Goal: Task Accomplishment & Management: Manage account settings

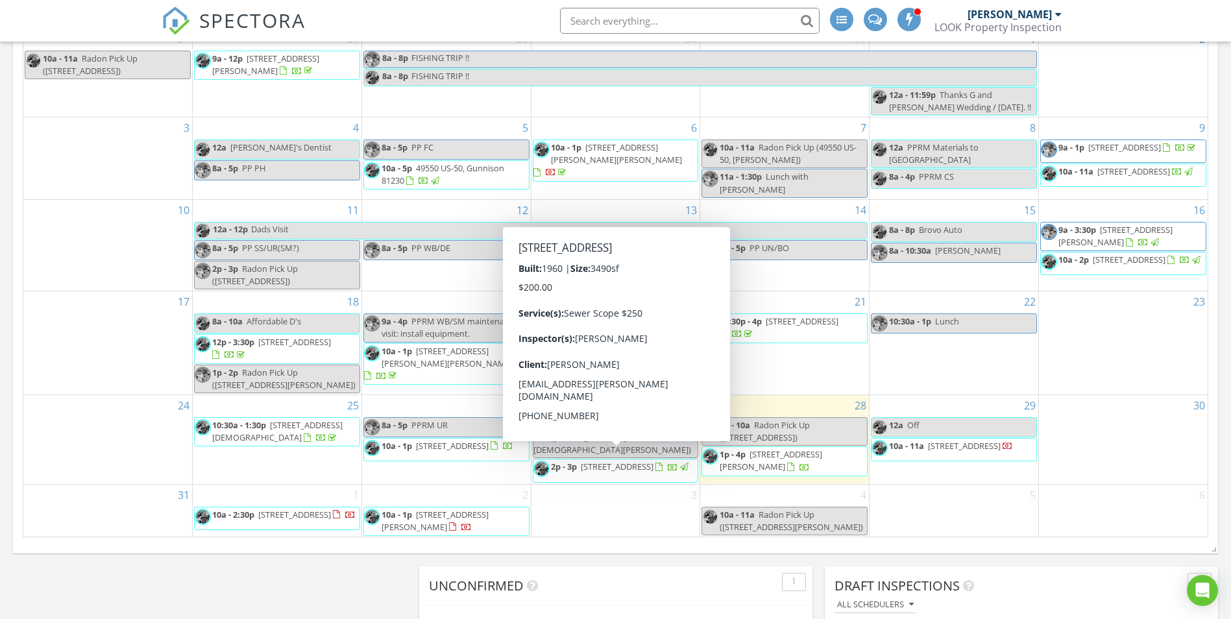
scroll to position [654, 0]
click at [463, 290] on div "12 8a - 5p PP WB/DE" at bounding box center [446, 244] width 169 height 91
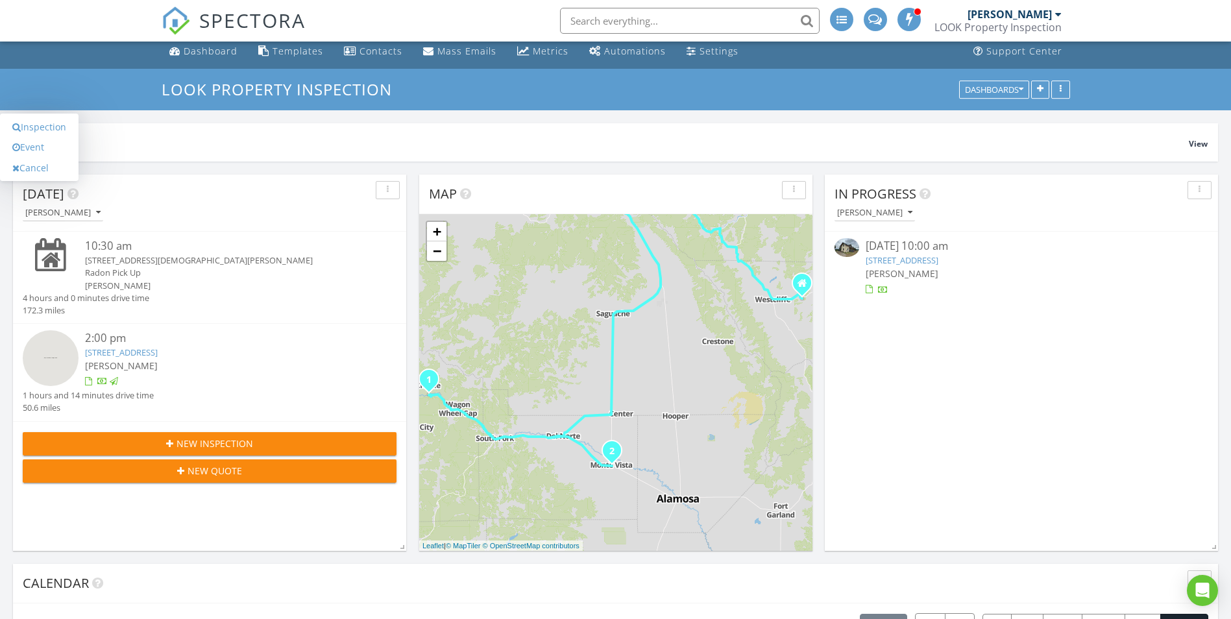
scroll to position [0, 0]
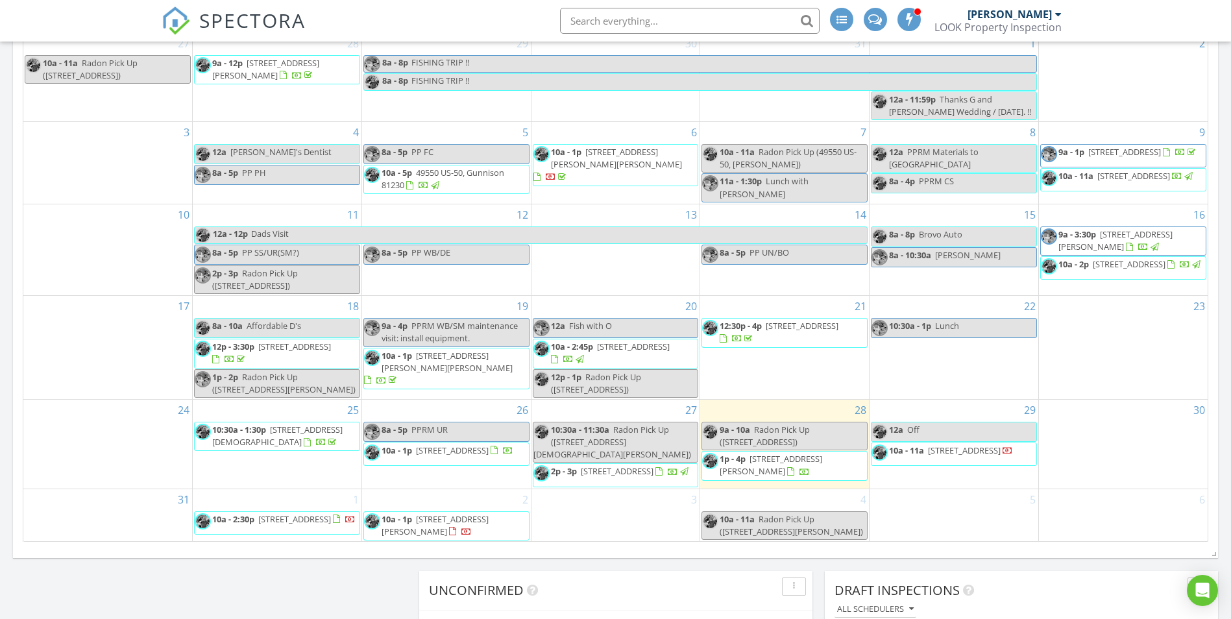
scroll to position [651, 0]
click at [288, 525] on span "10a - 2:30p 401 5th Ave, Fort Garland 81133" at bounding box center [275, 520] width 161 height 19
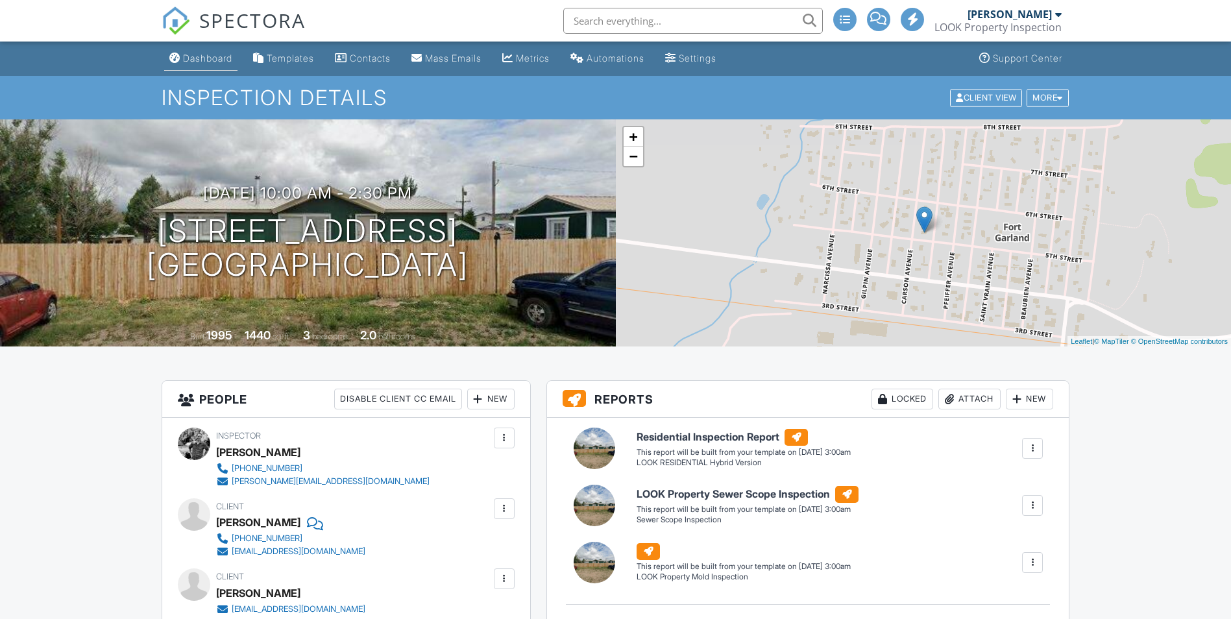
click at [212, 64] on link "Dashboard" at bounding box center [200, 59] width 73 height 24
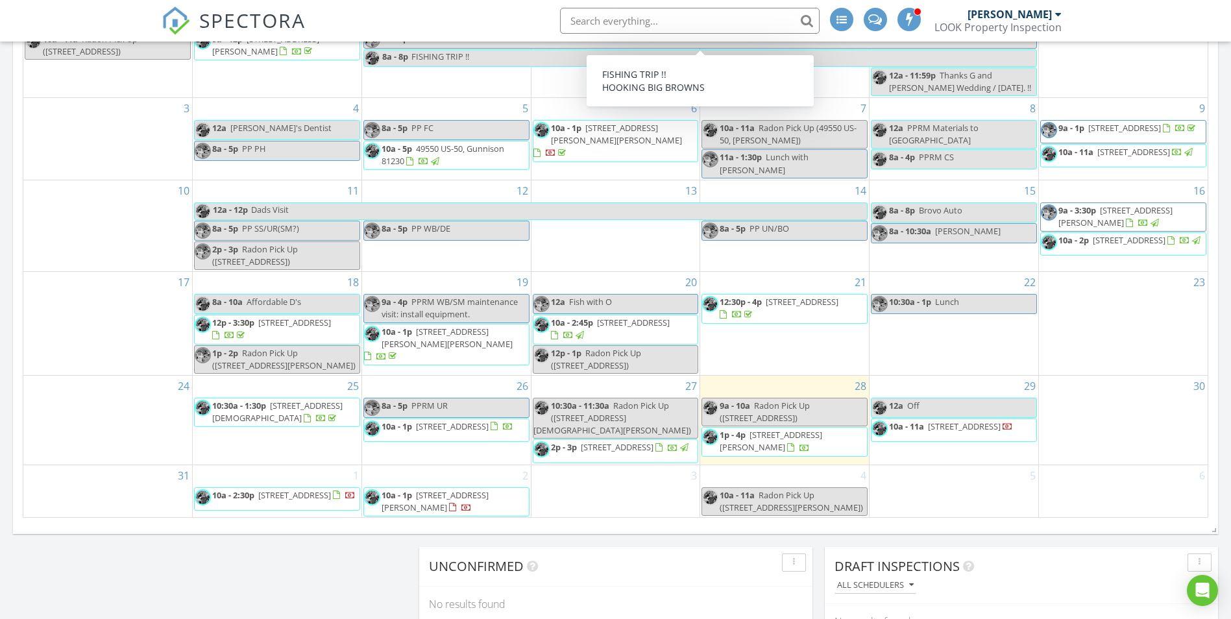
scroll to position [674, 0]
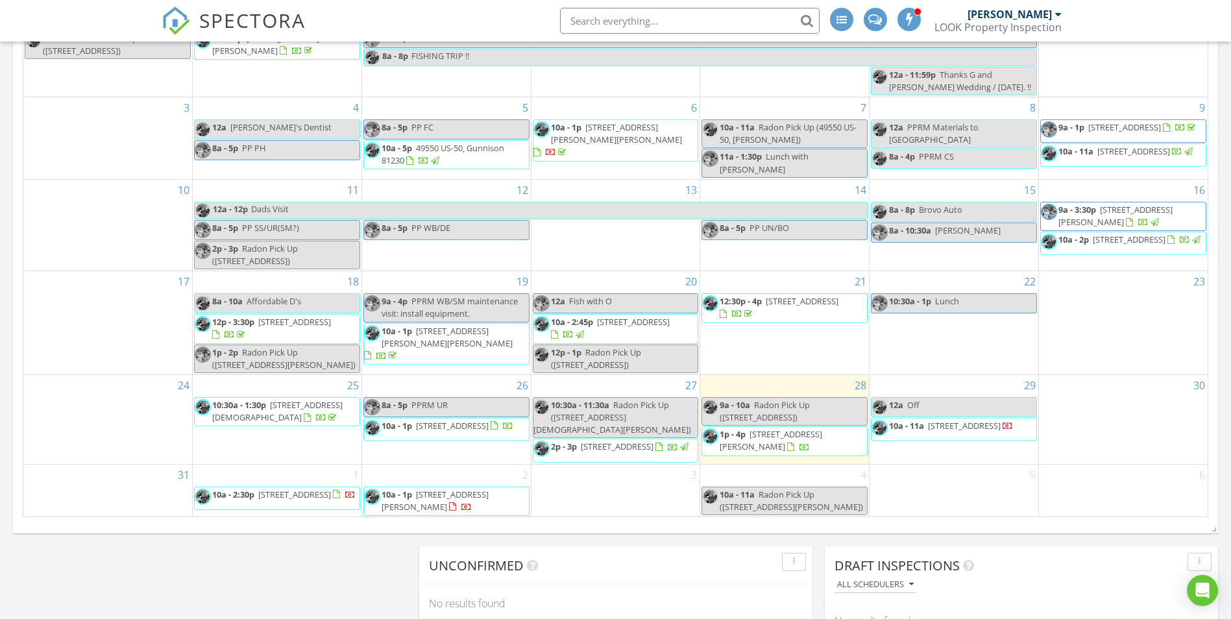
click at [789, 439] on span "23055 CR 43.7, Aguilar 81020" at bounding box center [771, 440] width 103 height 24
